Goal: Task Accomplishment & Management: Complete application form

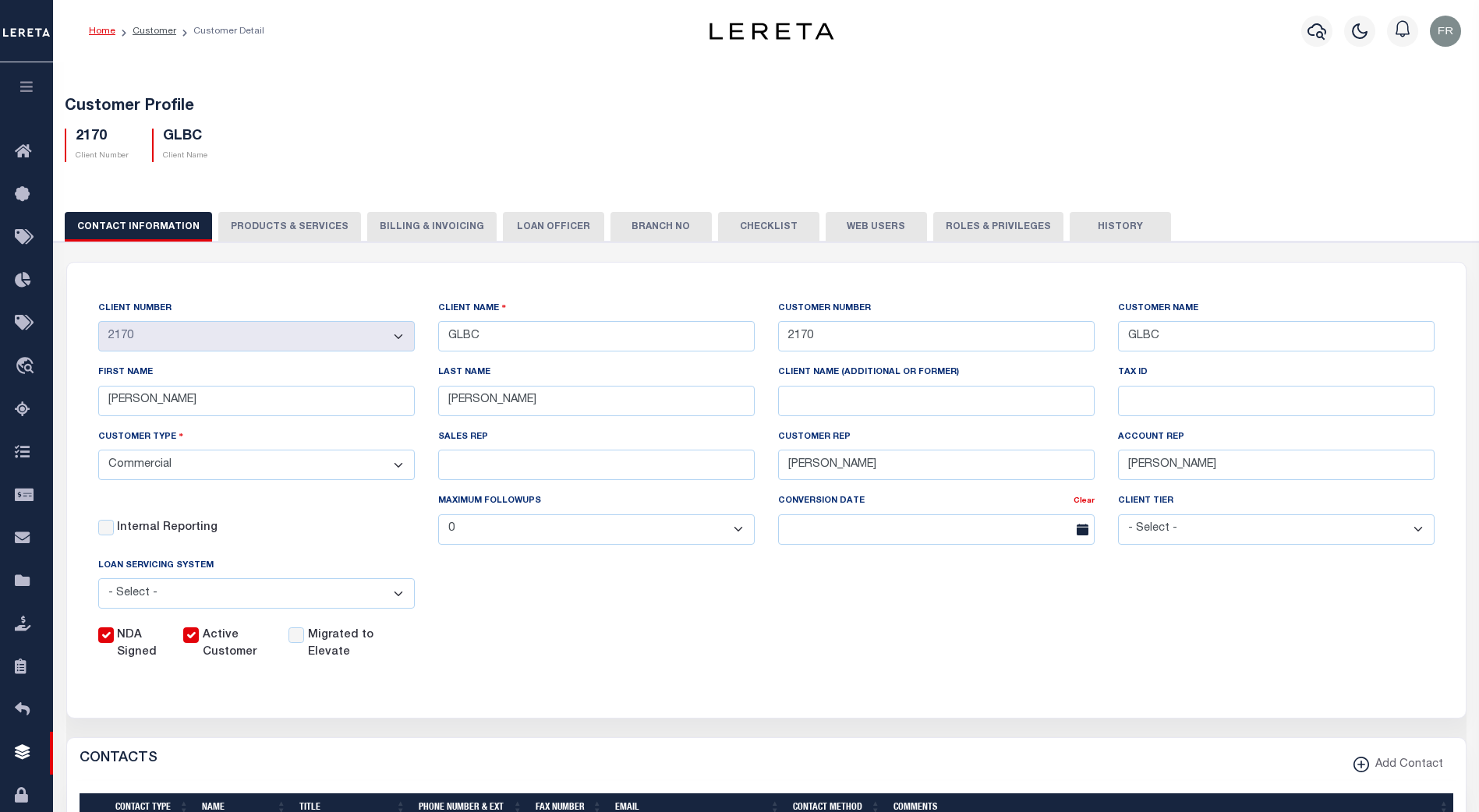
select select "Commercial"
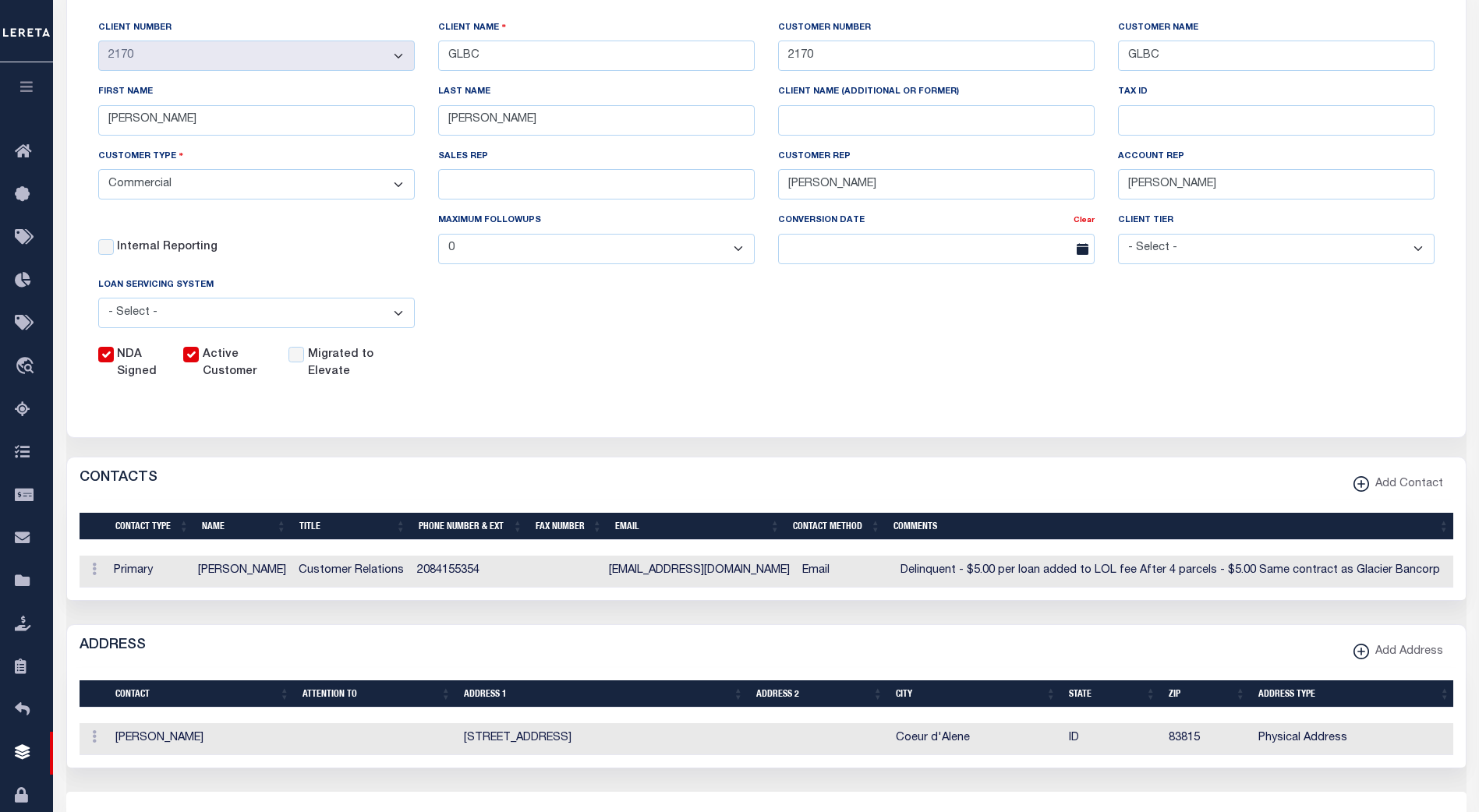
scroll to position [280, 0]
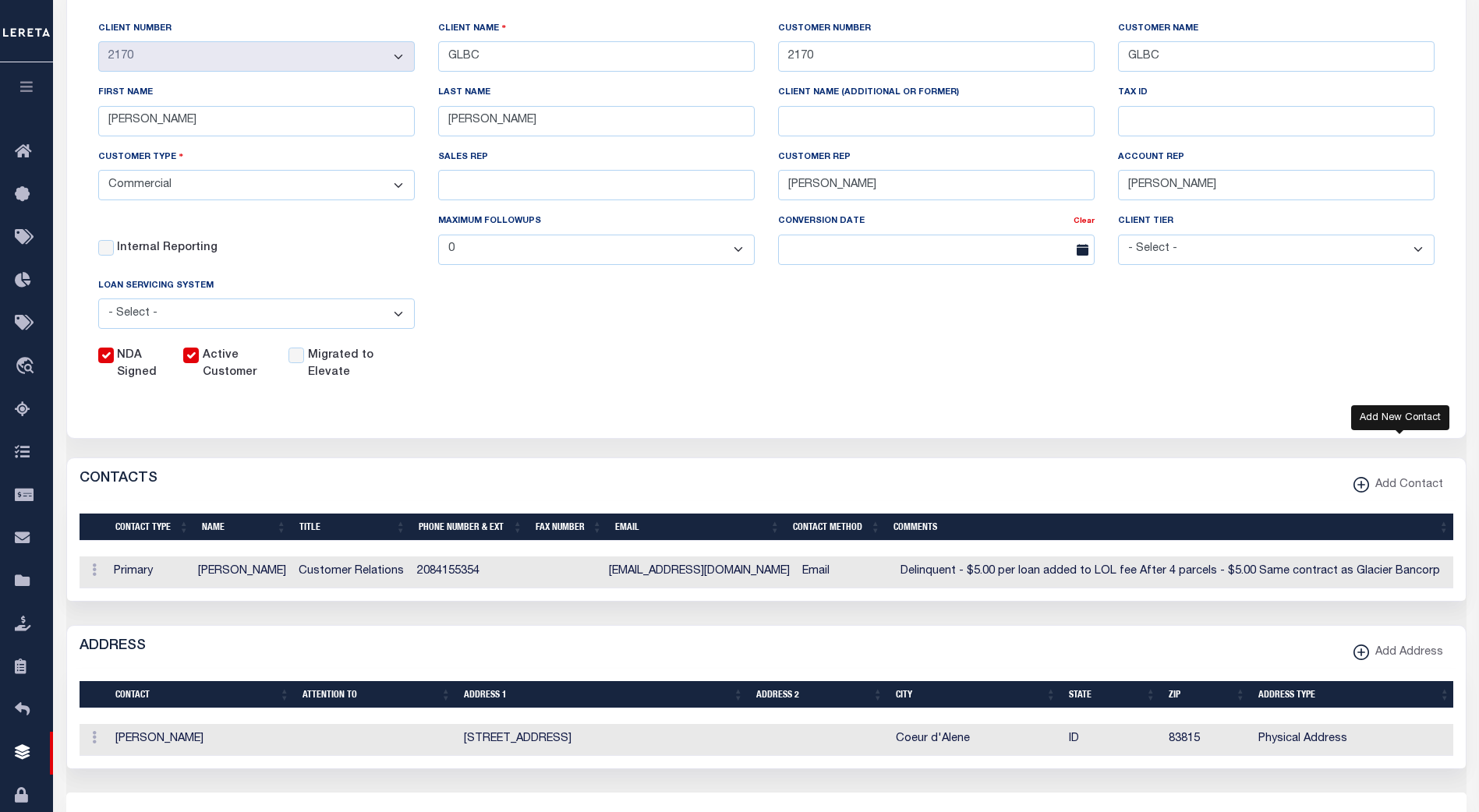
click at [1365, 493] on icon "button" at bounding box center [1361, 484] width 15 height 15
select select
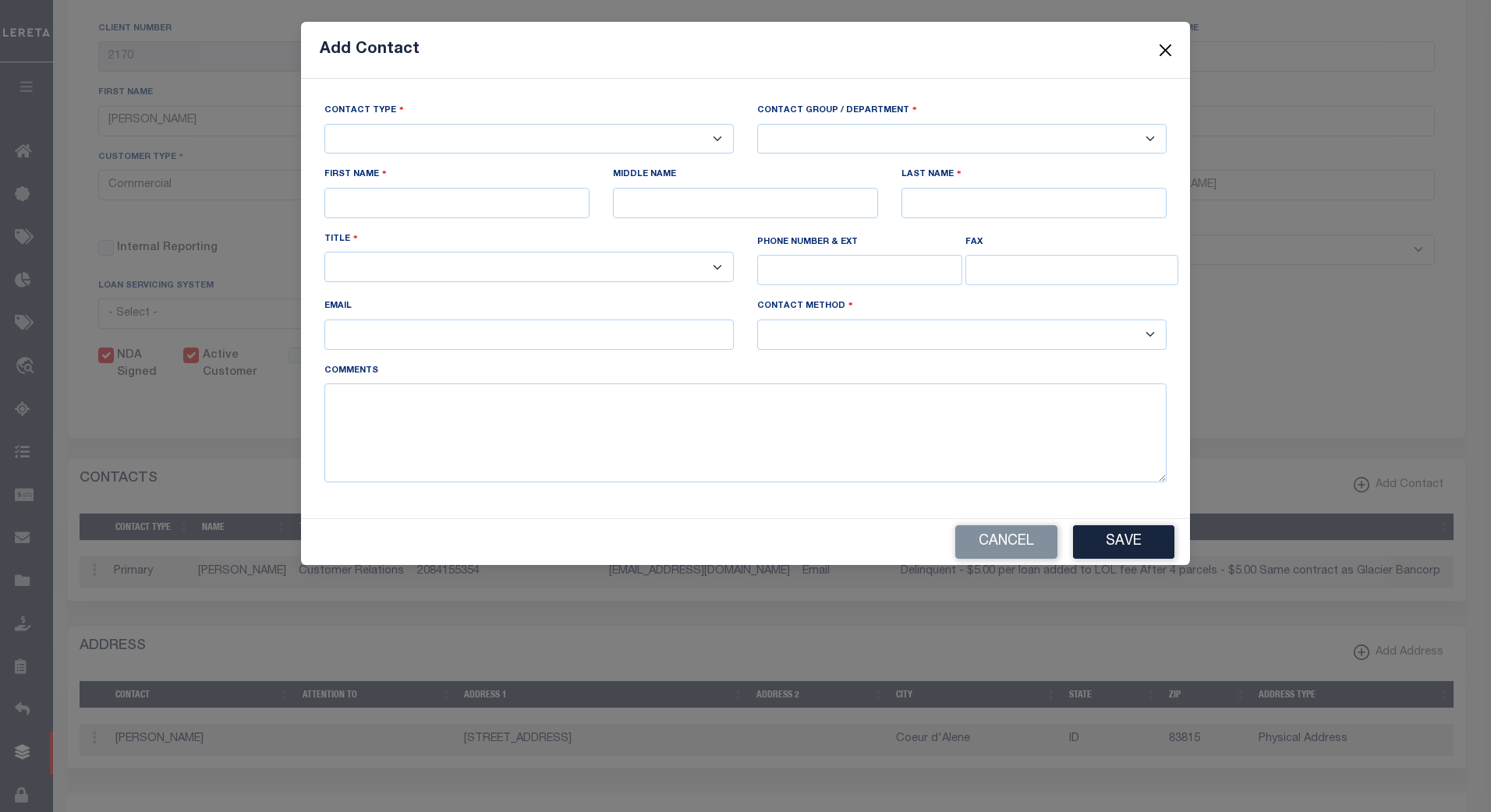
click at [1164, 50] on button "Close" at bounding box center [1166, 50] width 20 height 20
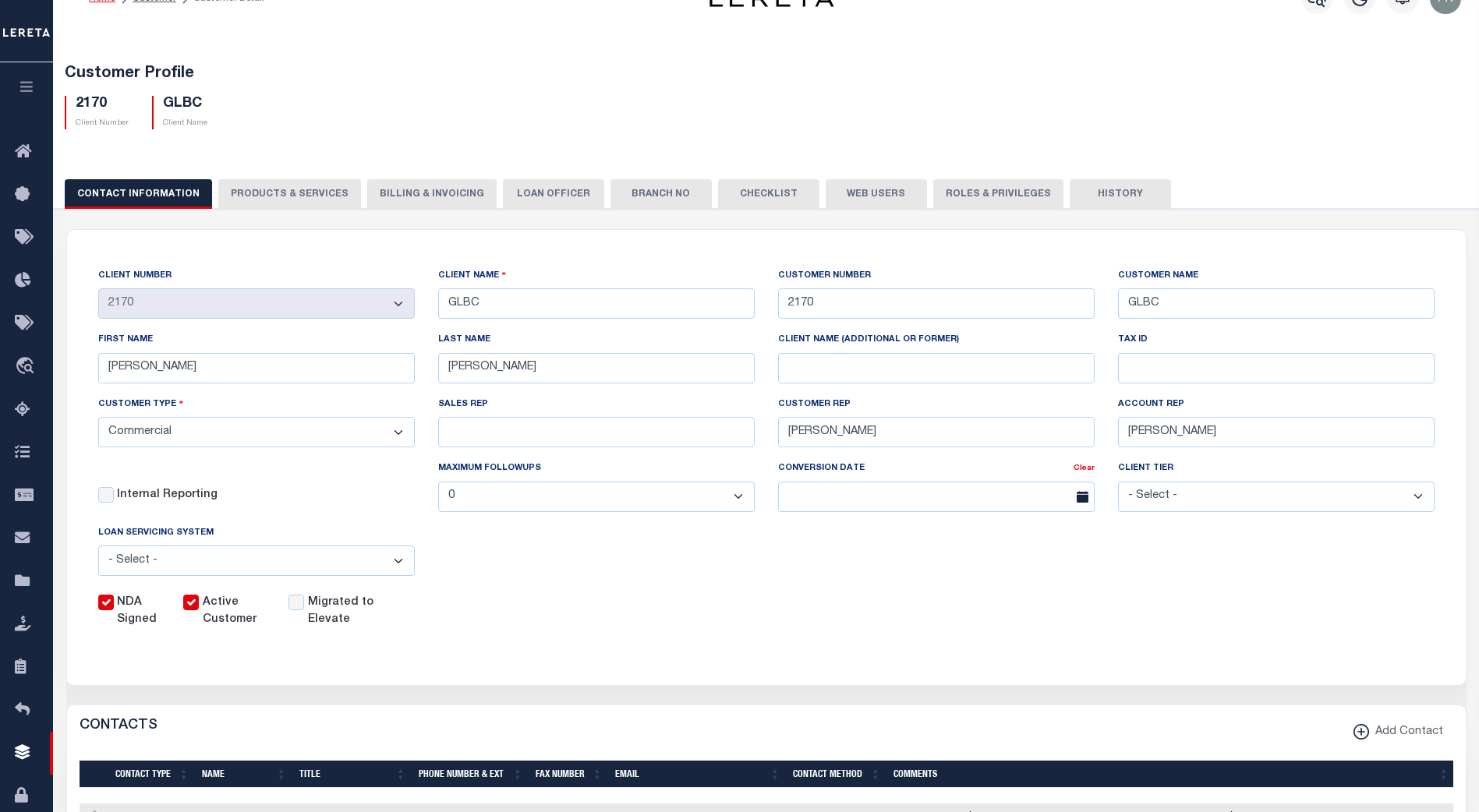
scroll to position [0, 0]
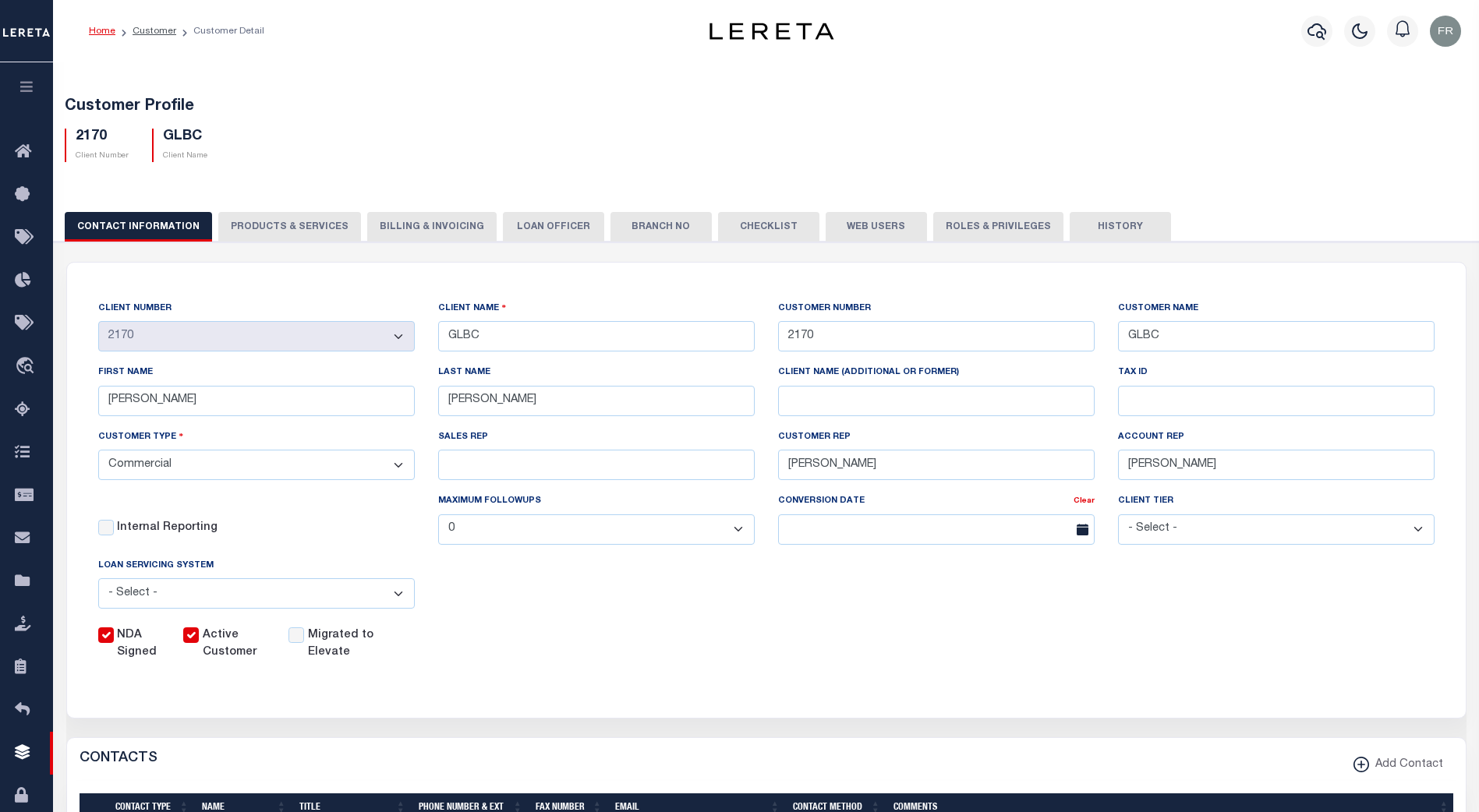
click at [533, 223] on button "LOAN OFFICER" at bounding box center [553, 227] width 102 height 30
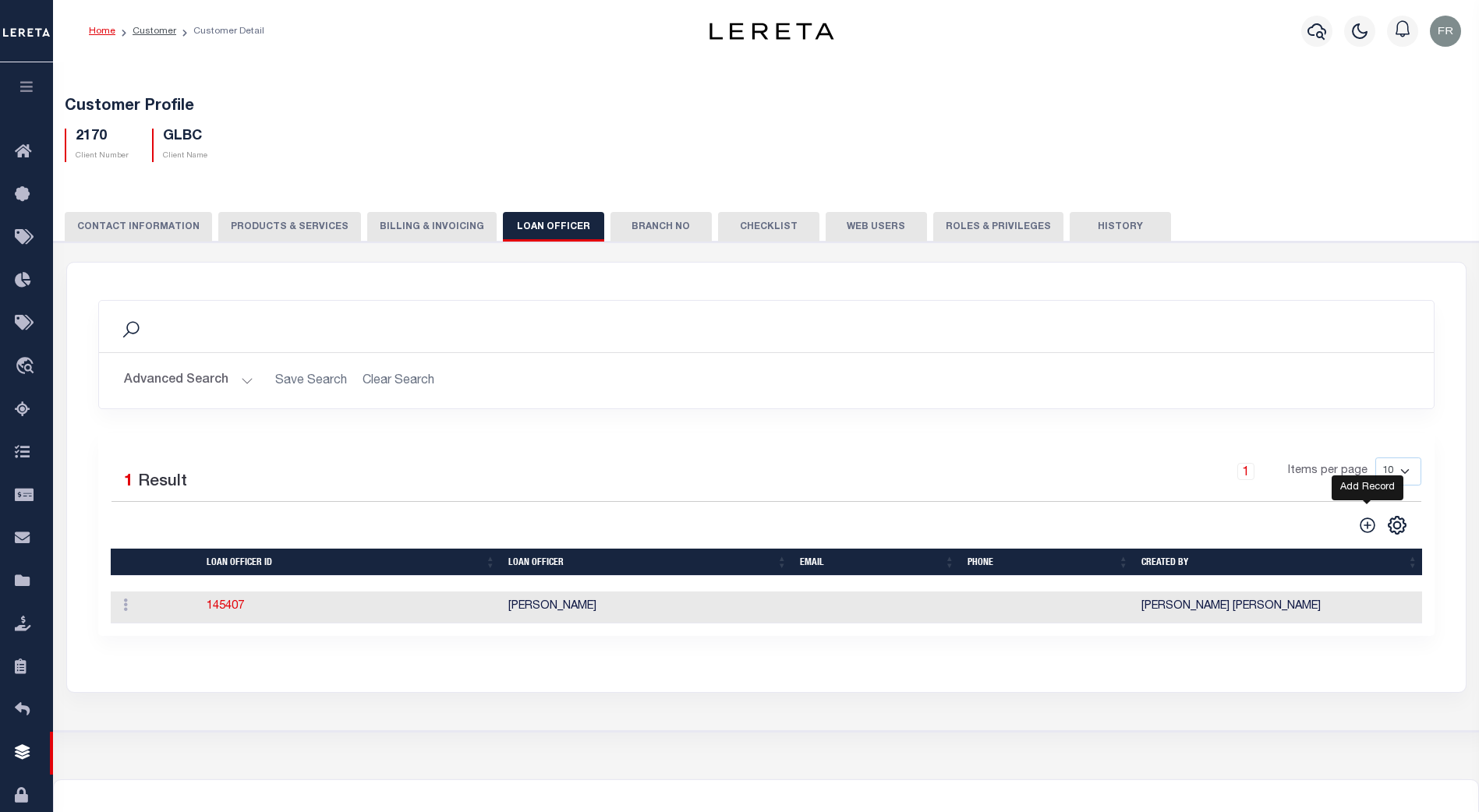
click at [1369, 524] on icon at bounding box center [1368, 525] width 20 height 20
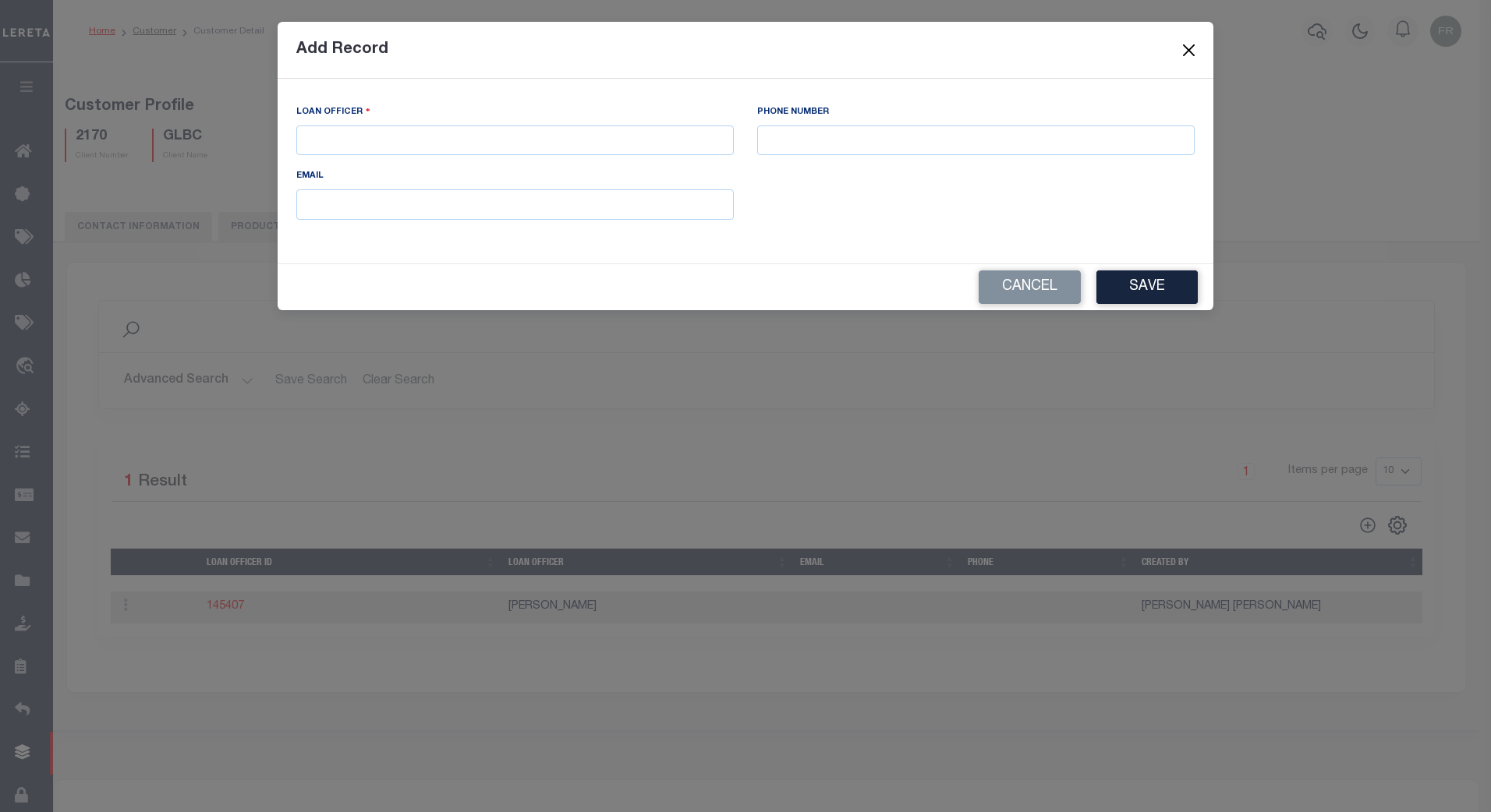
click at [1185, 52] on button "Close" at bounding box center [1190, 50] width 20 height 20
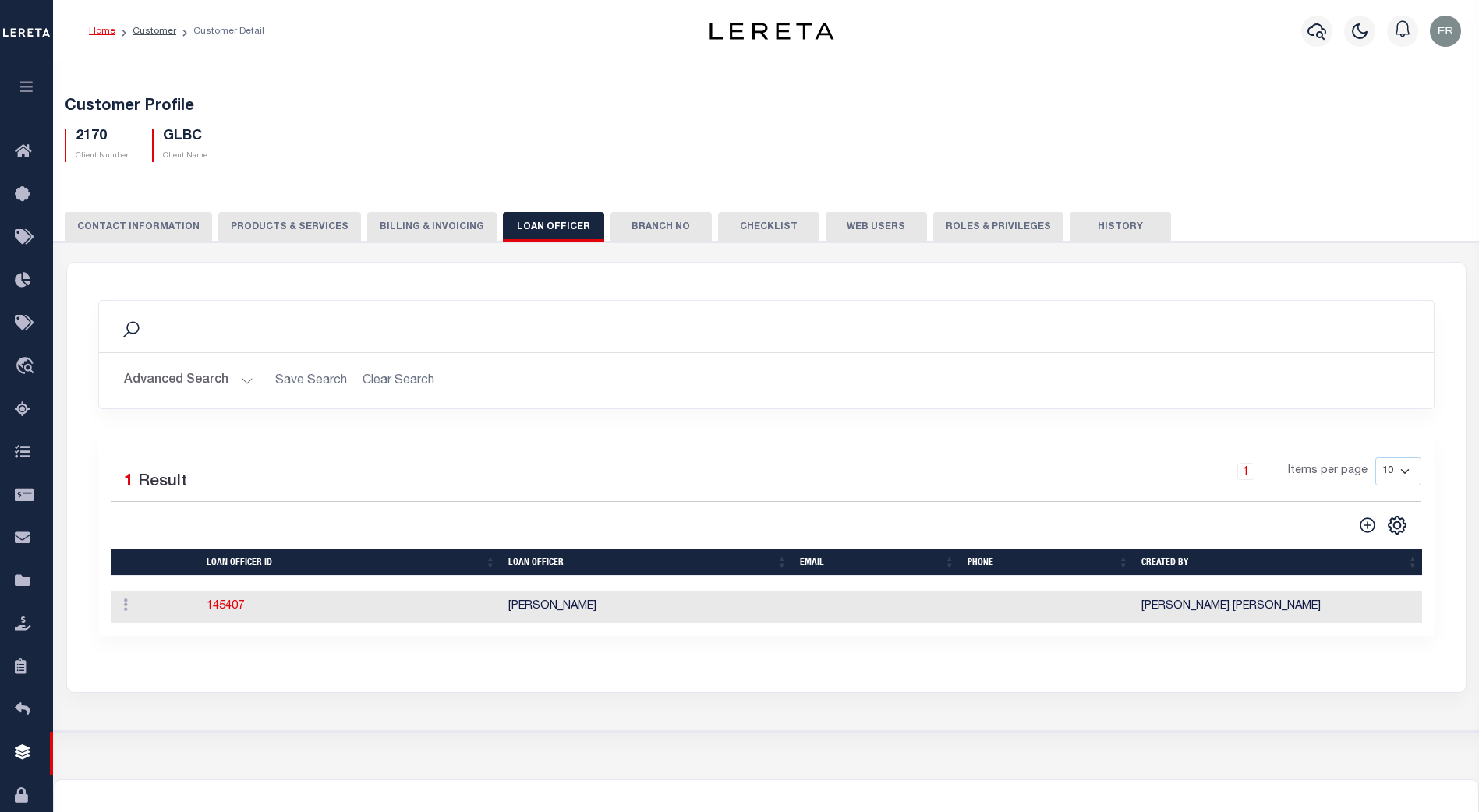
click at [644, 227] on button "Branch No" at bounding box center [661, 227] width 102 height 30
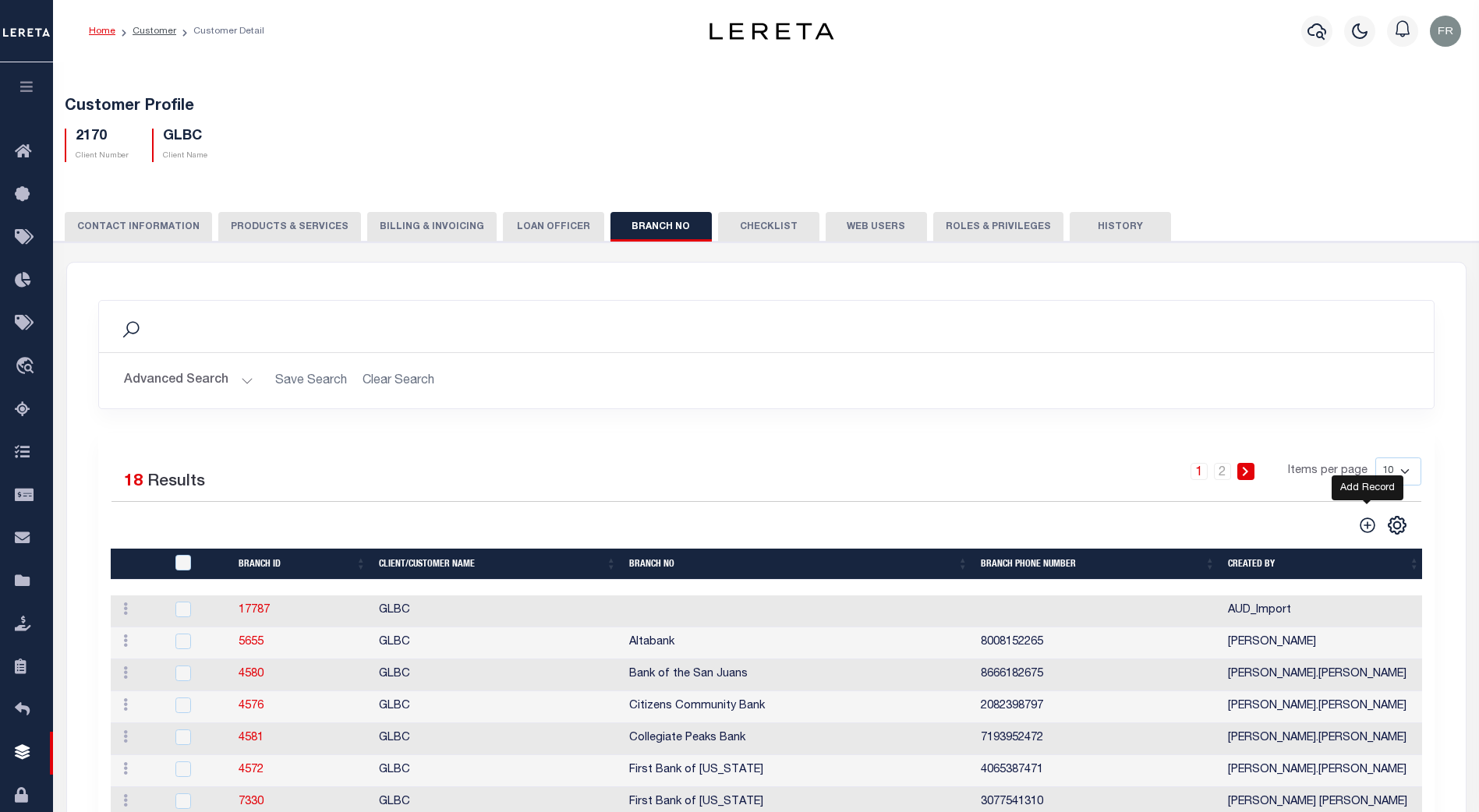
click at [1365, 524] on icon at bounding box center [1368, 525] width 20 height 20
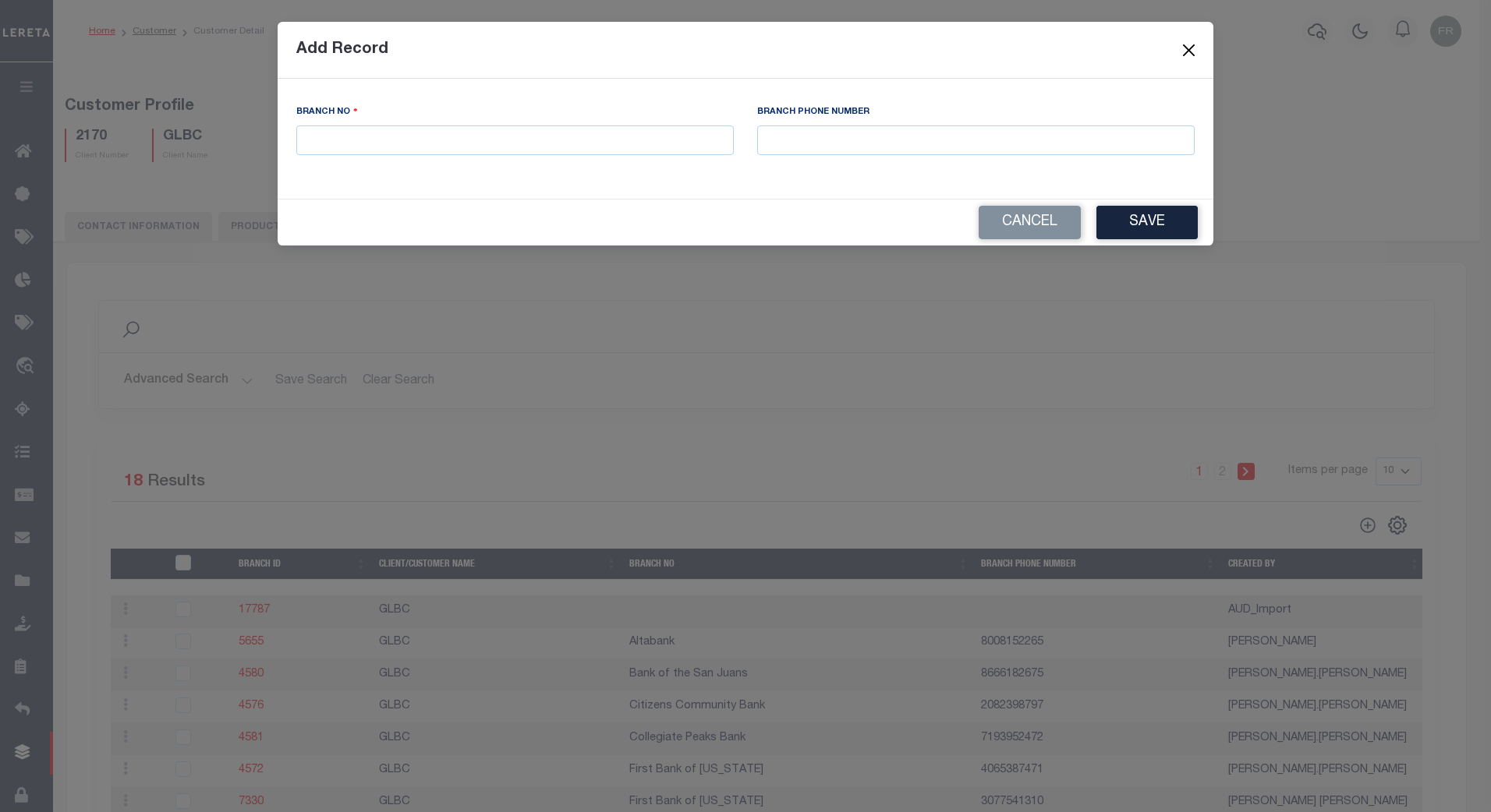
click at [1186, 53] on button "Close" at bounding box center [1190, 50] width 20 height 20
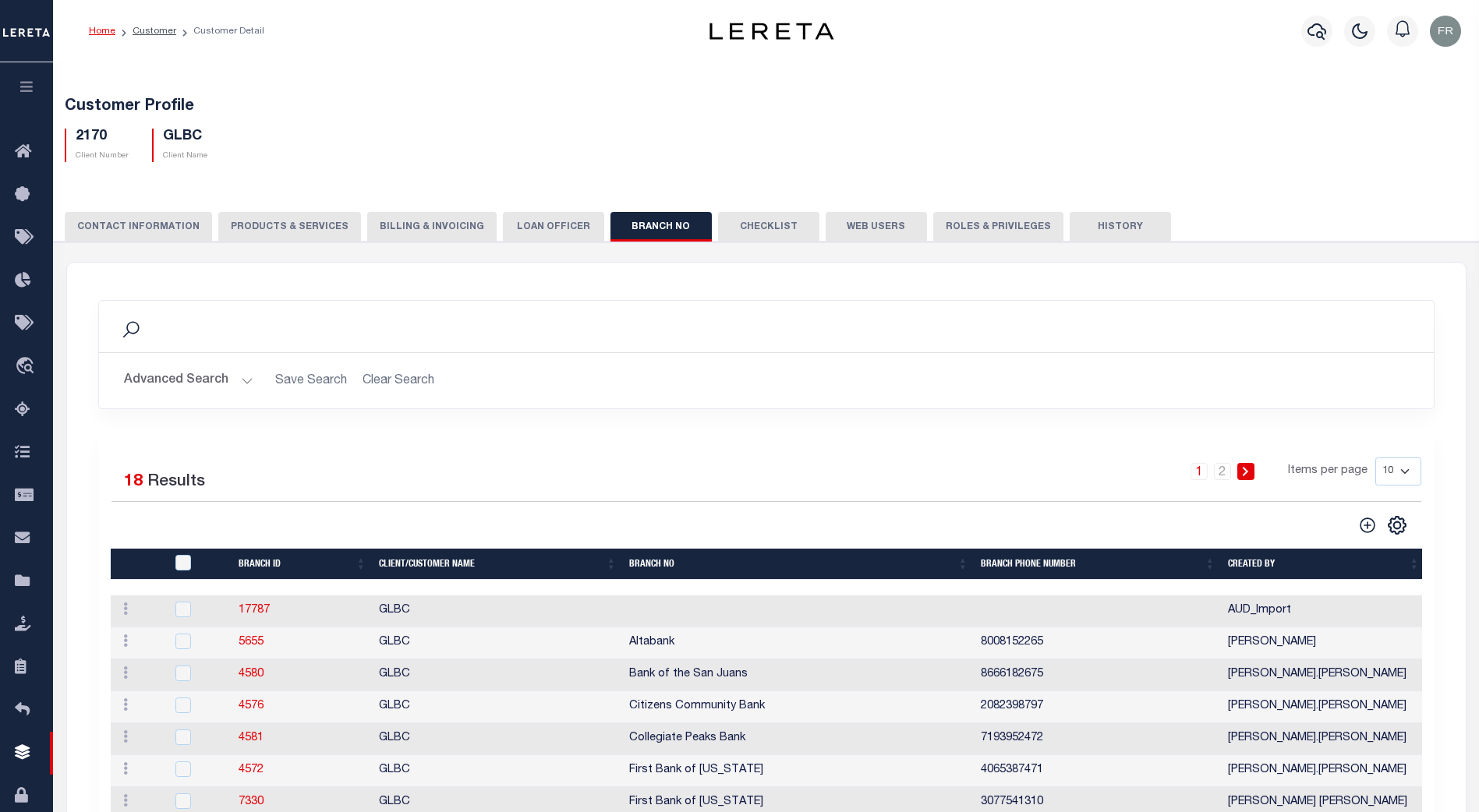
click at [859, 220] on button "Web Users" at bounding box center [876, 227] width 102 height 30
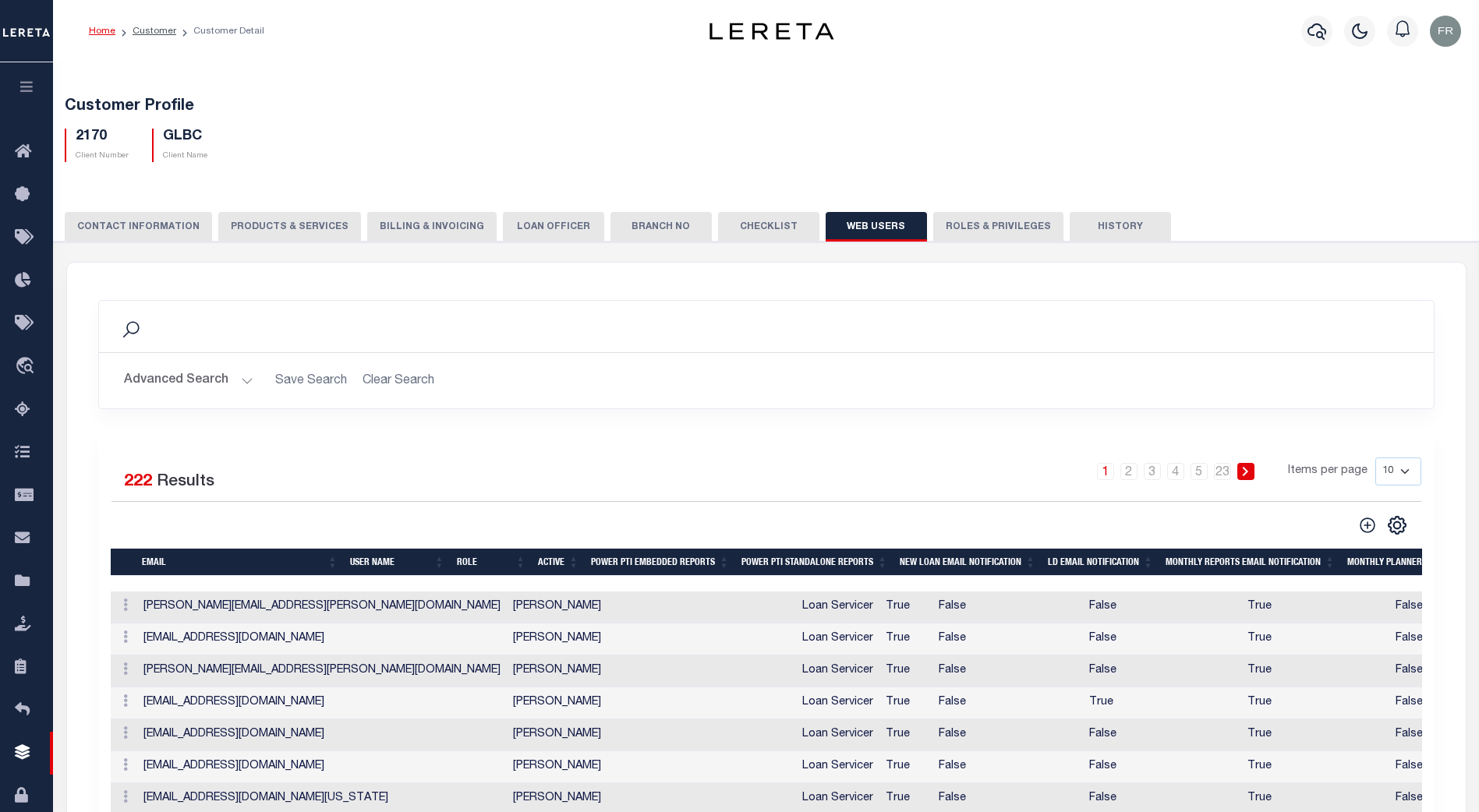
click at [750, 222] on button "Checklist" at bounding box center [769, 227] width 102 height 30
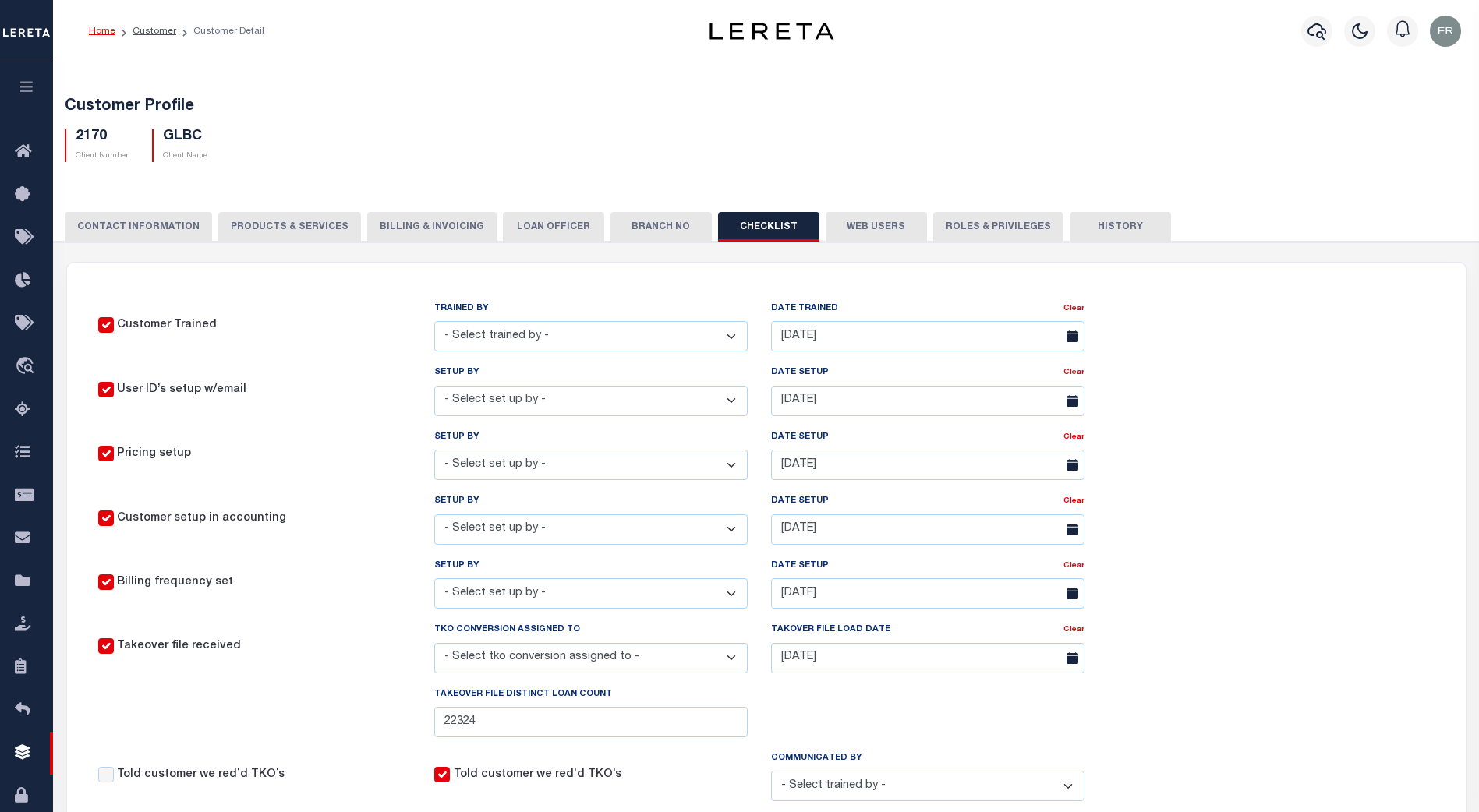
click at [966, 231] on button "Roles & Privileges" at bounding box center [999, 227] width 131 height 30
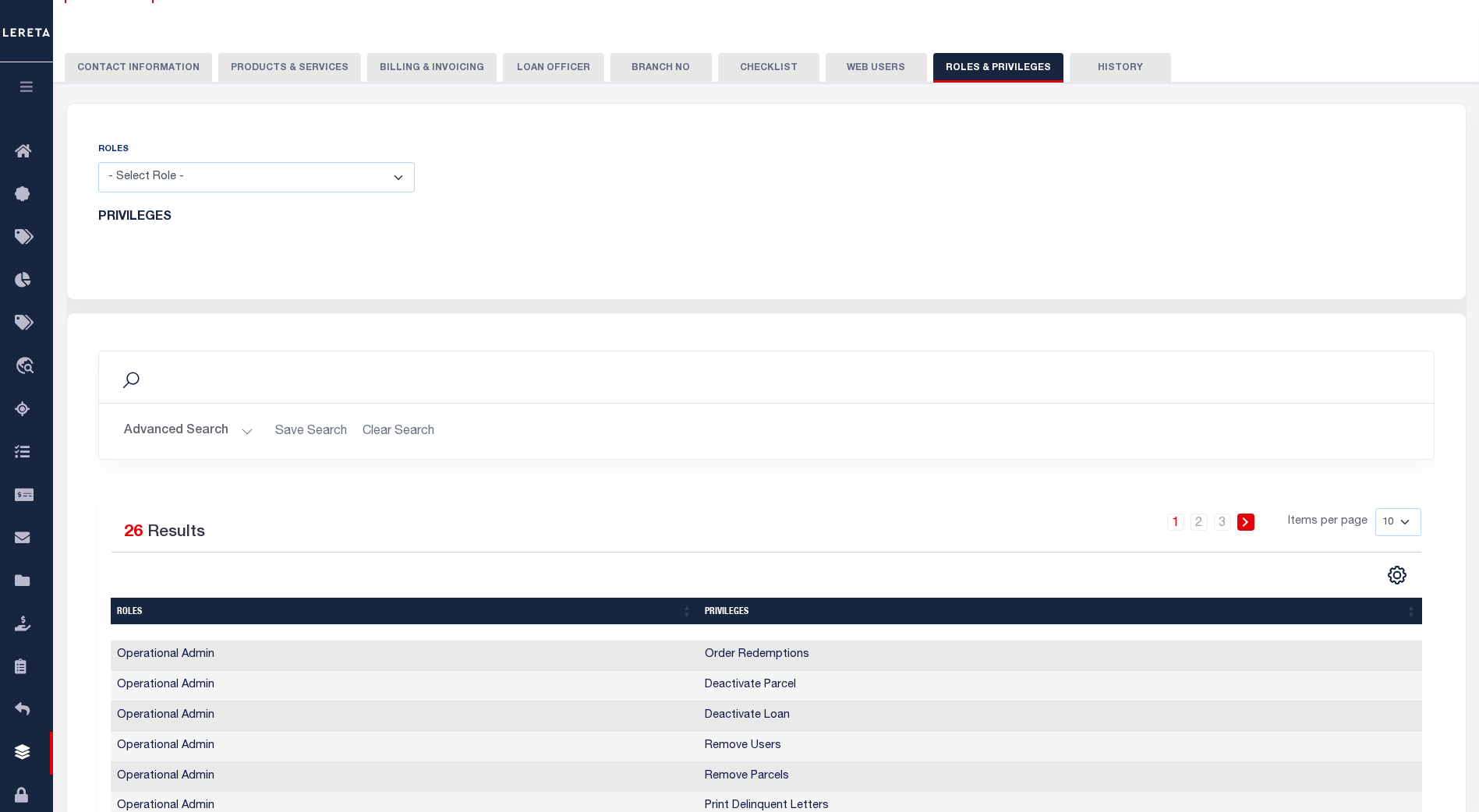
scroll to position [156, 0]
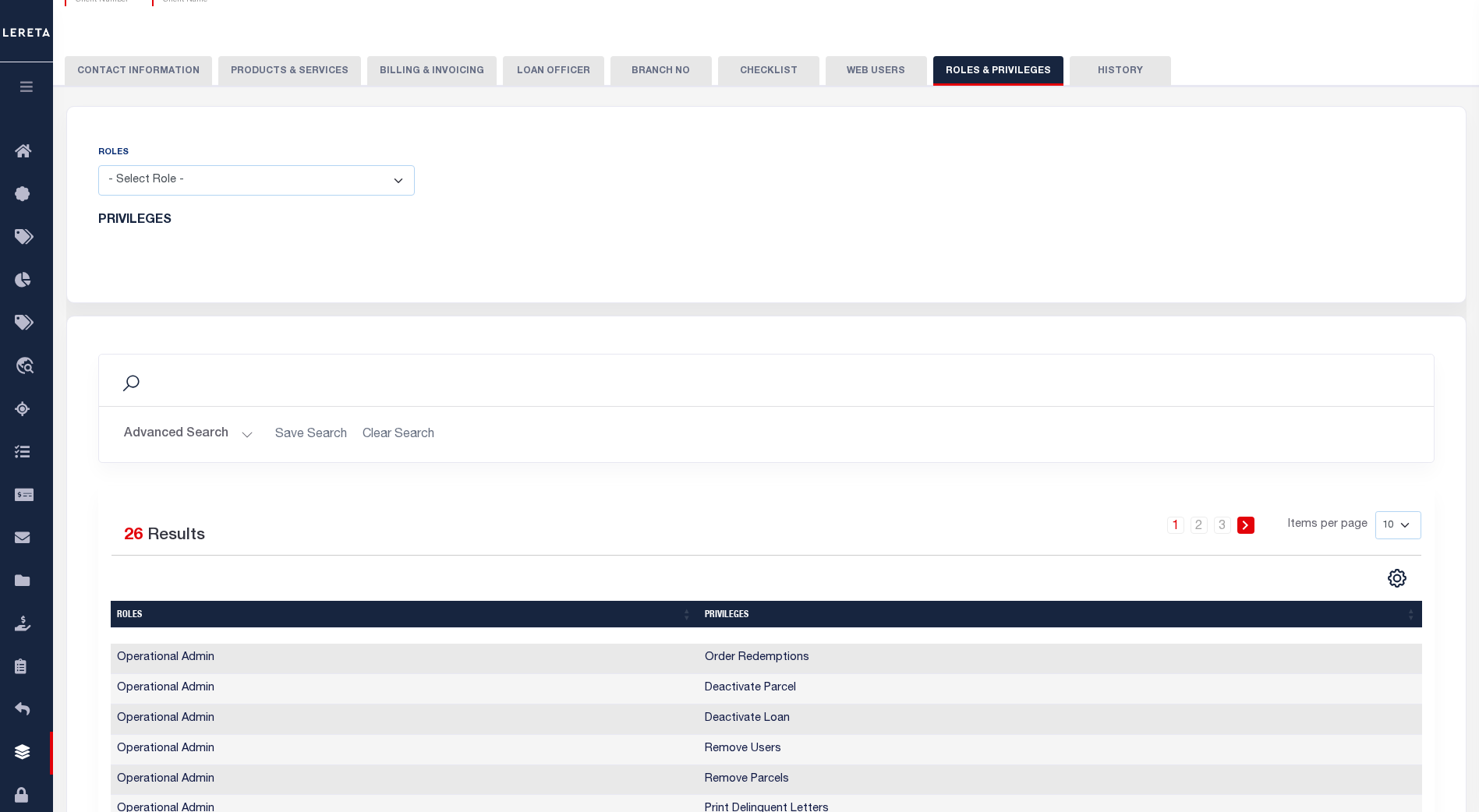
click at [1098, 72] on button "History" at bounding box center [1121, 71] width 102 height 30
